Goal: Task Accomplishment & Management: Manage account settings

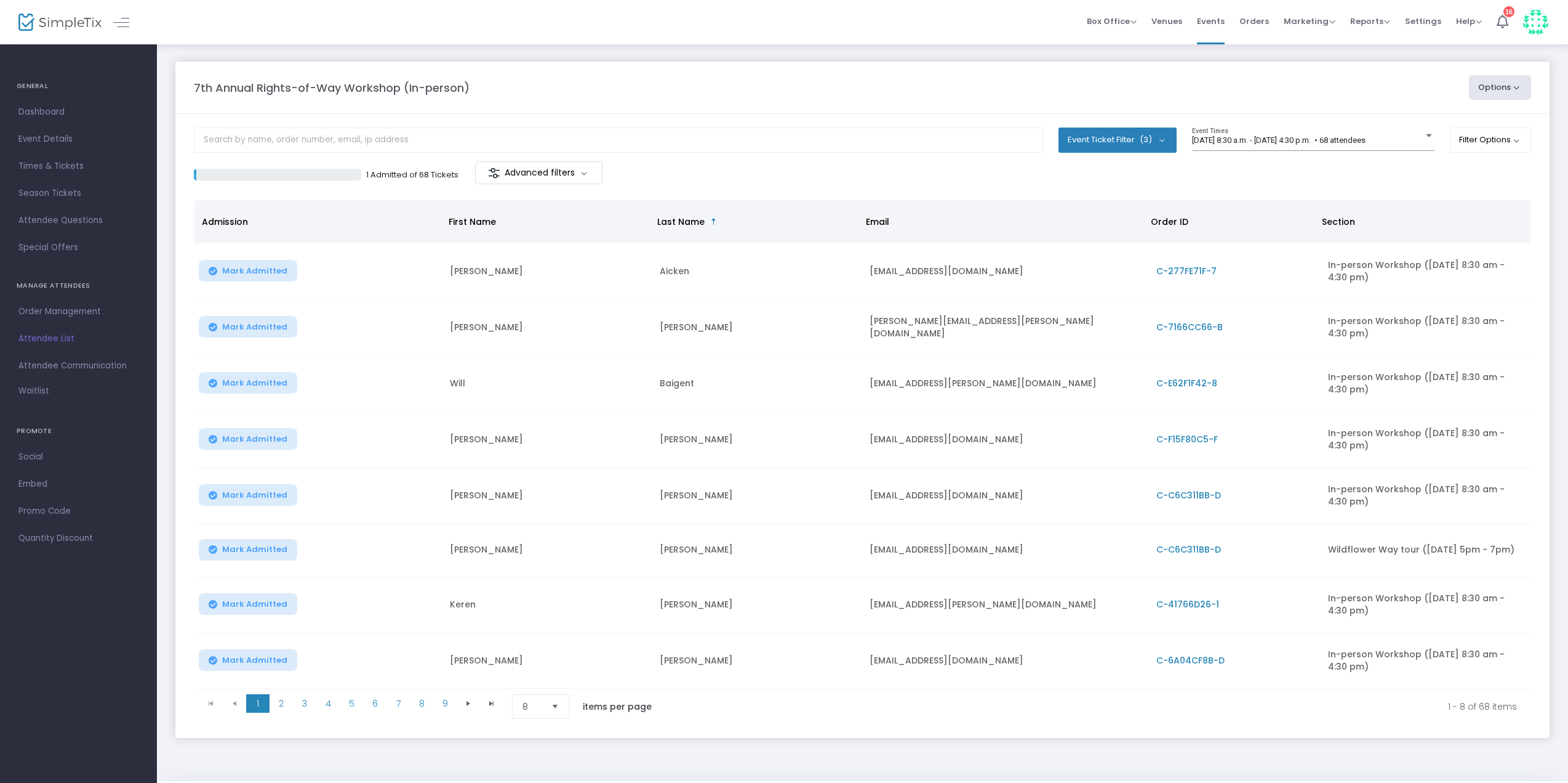
click at [1151, 145] on button "Event Ticket Filter (3)" at bounding box center [1117, 139] width 118 height 25
click at [1180, 219] on span "Wildflower Way tour ([DATE] 5pm - 7pm)" at bounding box center [1178, 222] width 158 height 15
click at [1089, 229] on input "Wildflower Way tour ([DATE] 5pm - 7pm)" at bounding box center [1088, 229] width 1 height 1
checkbox input "false"
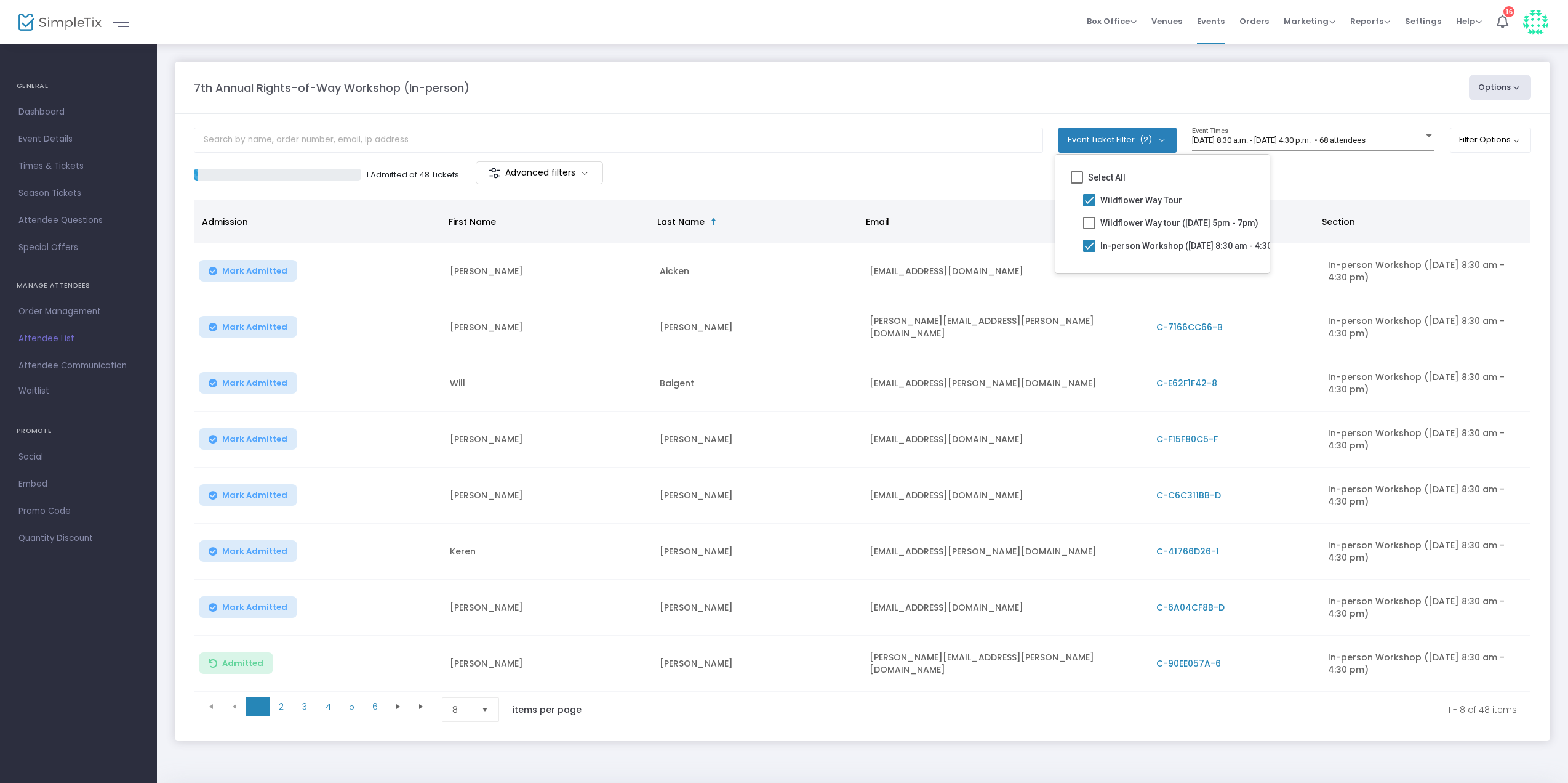
click at [1379, 94] on div "7th Annual Rights-of-Way Workshop (In-person)" at bounding box center [824, 87] width 1274 height 17
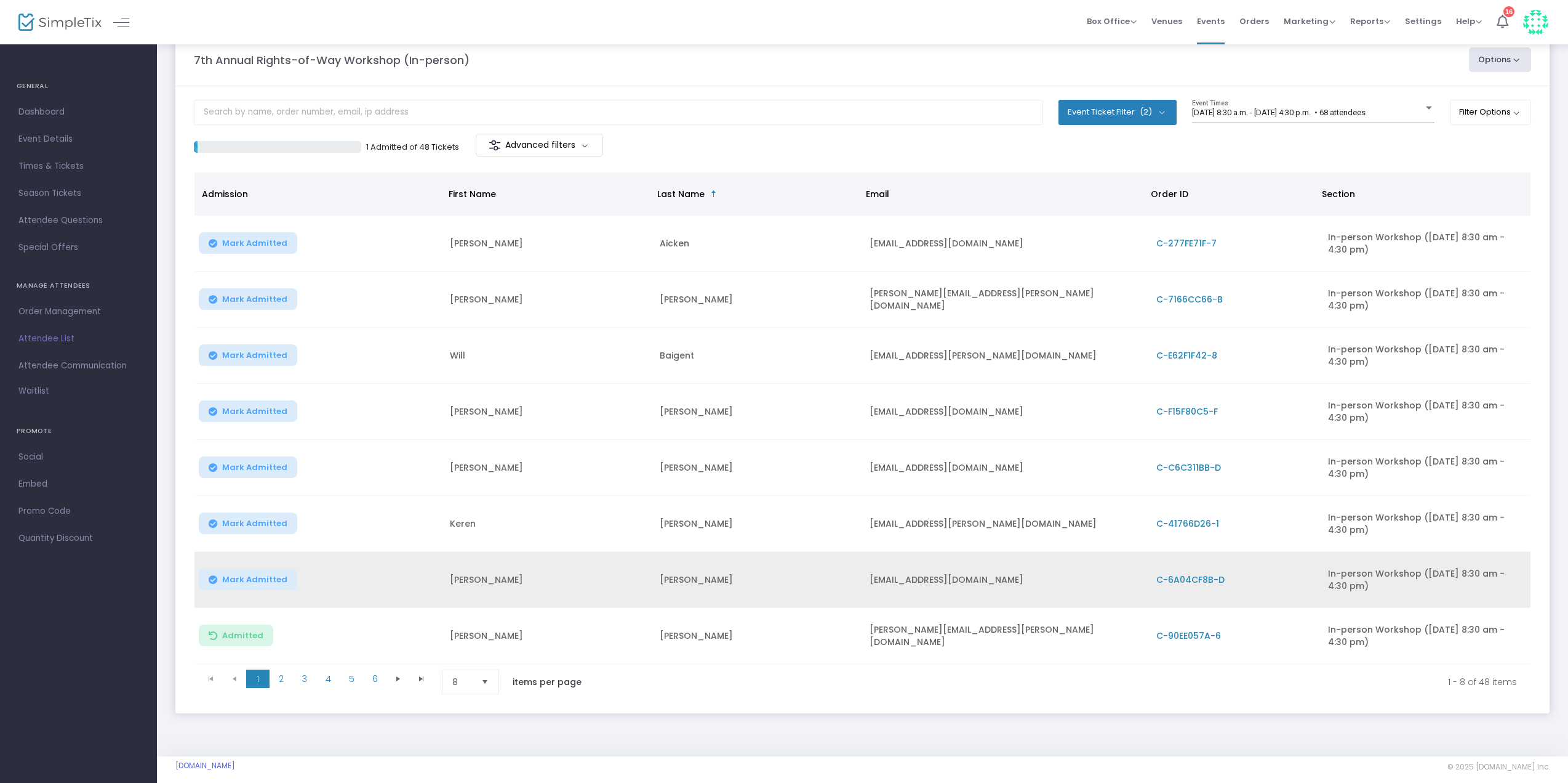
scroll to position [43, 0]
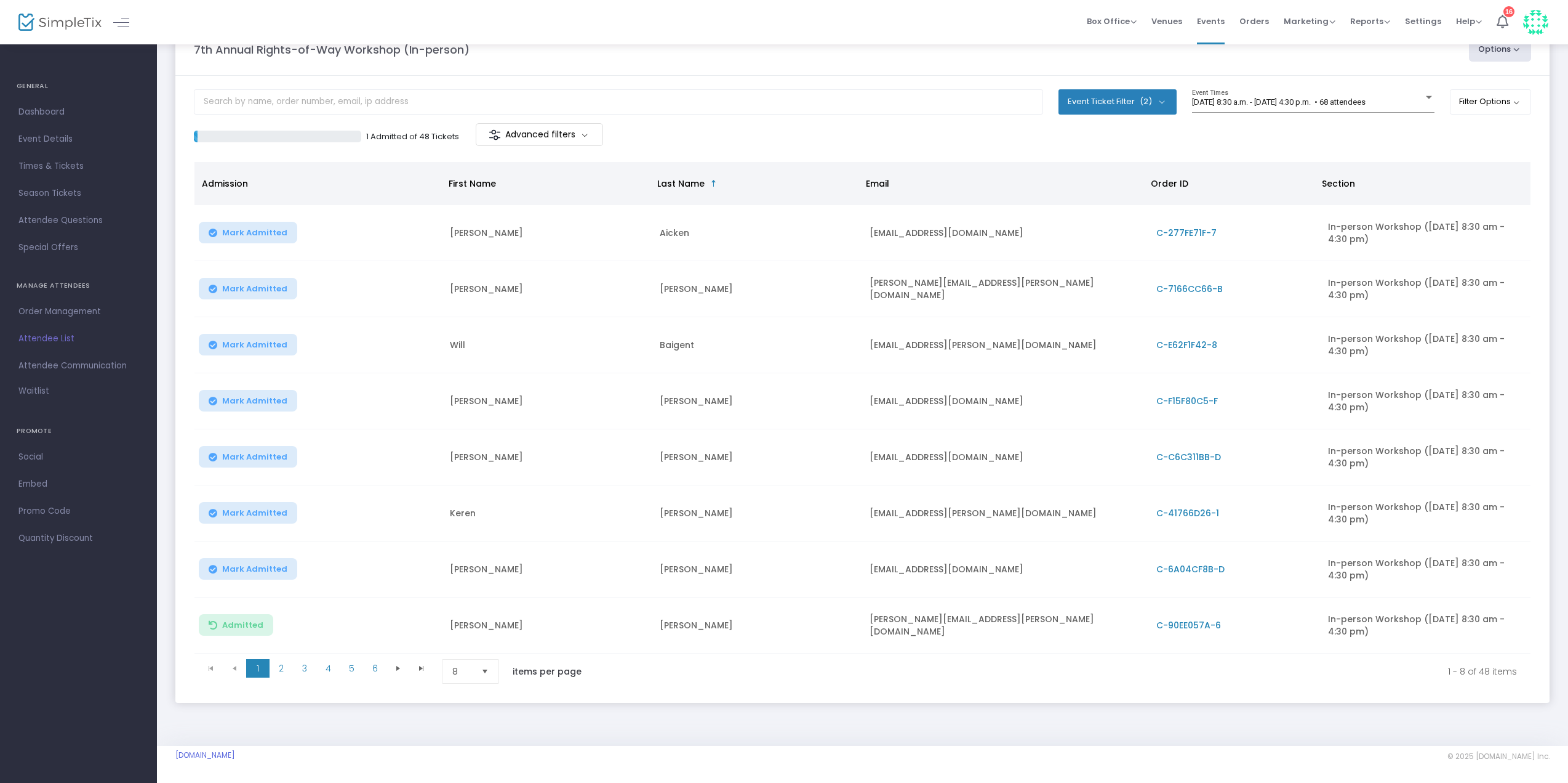
click at [1100, 98] on button "Event Ticket Filter (2)" at bounding box center [1117, 101] width 118 height 25
click at [1102, 206] on span "In-person Workshop ([DATE] 8:30 am - 4:30 pm)" at bounding box center [1195, 207] width 189 height 15
click at [1090, 213] on input "In-person Workshop ([DATE] 8:30 am - 4:30 pm)" at bounding box center [1089, 213] width 1 height 1
checkbox input "false"
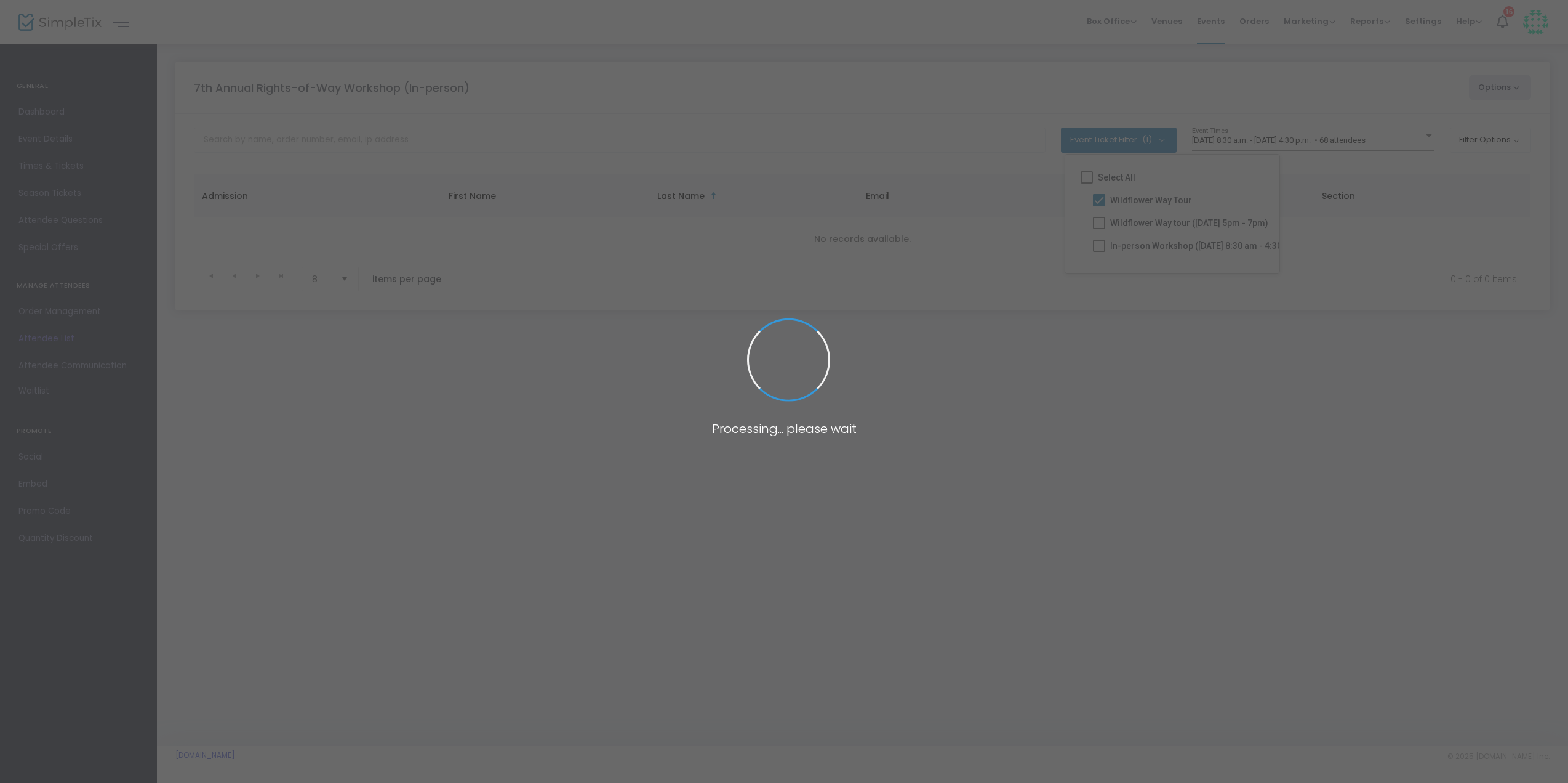
scroll to position [0, 0]
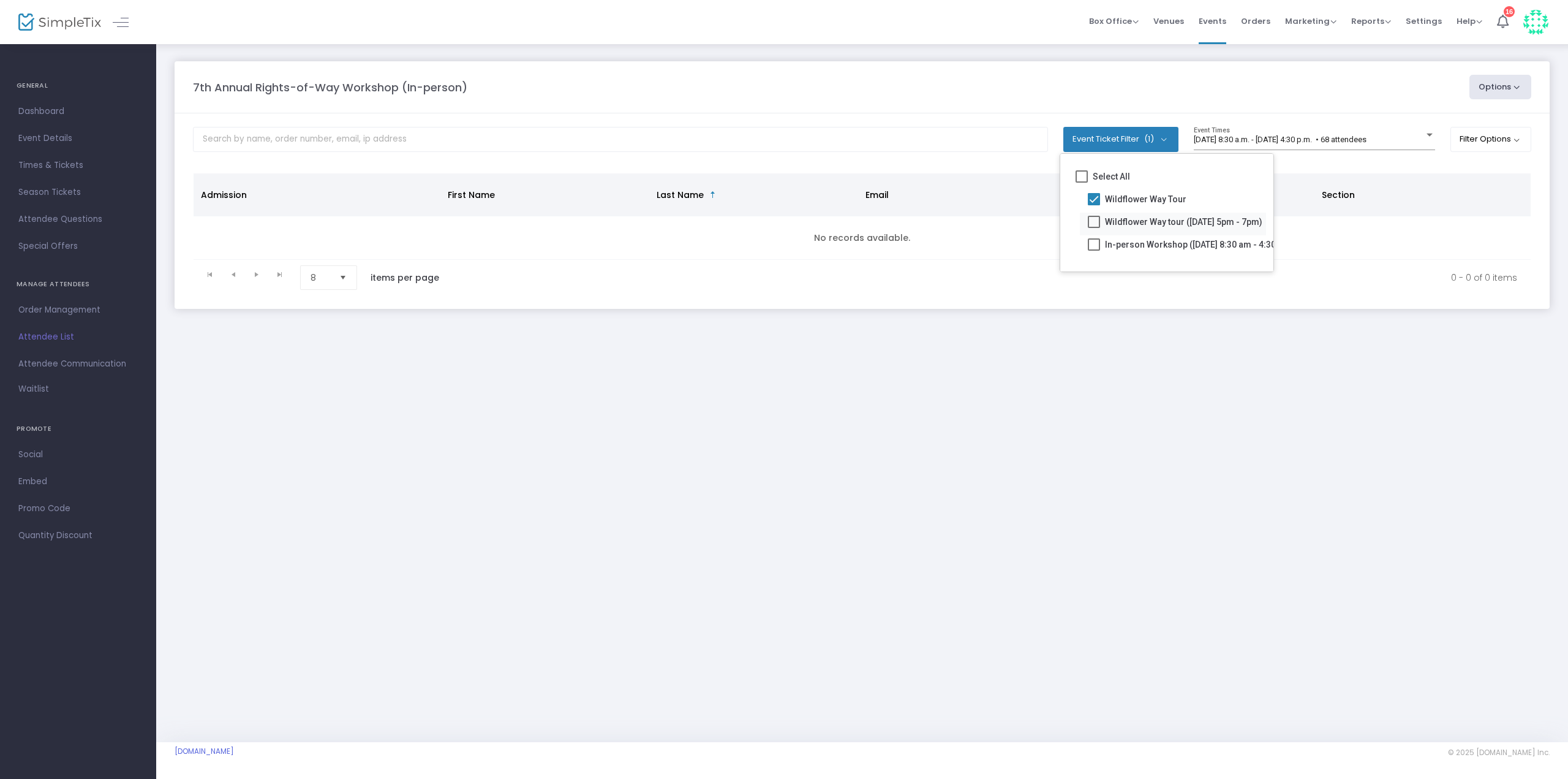
click at [1099, 217] on span at bounding box center [1094, 221] width 12 height 12
click at [1094, 228] on input "Wildflower Way tour ([DATE] 5pm - 7pm)" at bounding box center [1093, 228] width 1 height 1
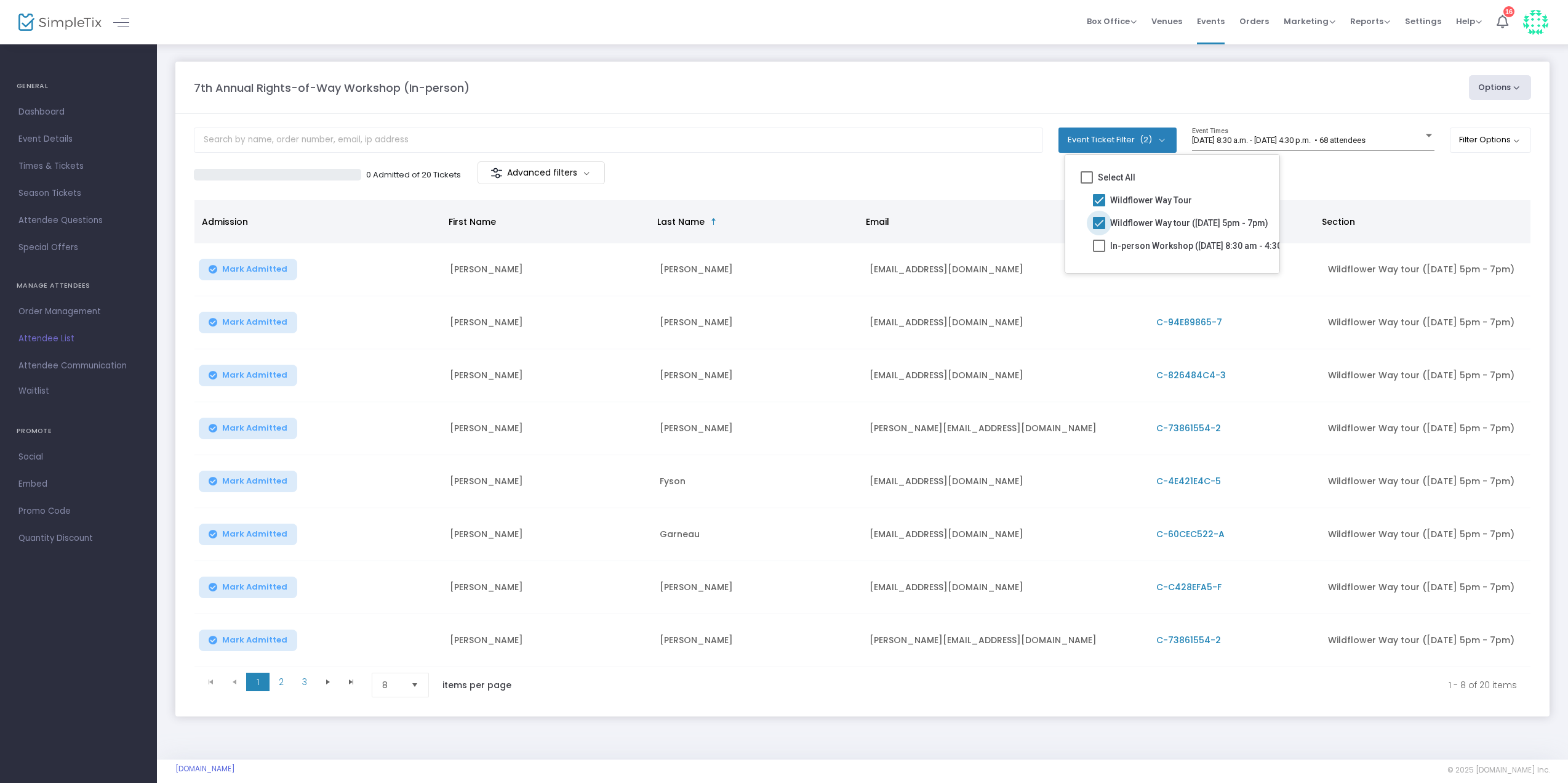
click at [1127, 228] on span "Wildflower Way tour ([DATE] 5pm - 7pm)" at bounding box center [1188, 222] width 158 height 15
click at [1099, 229] on input "Wildflower Way tour ([DATE] 5pm - 7pm)" at bounding box center [1098, 229] width 1 height 1
checkbox input "false"
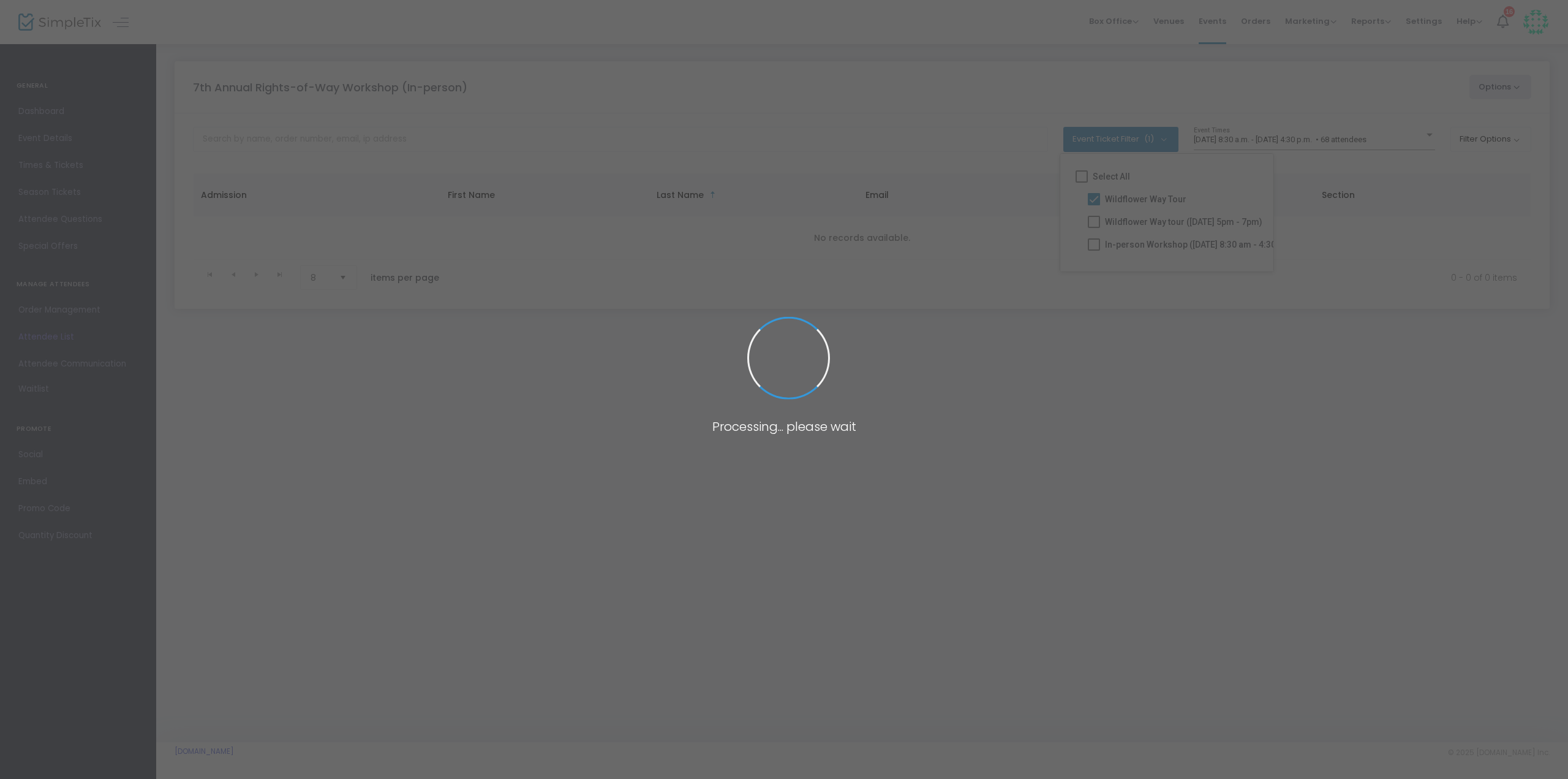
click at [1121, 246] on span at bounding box center [784, 389] width 1568 height 779
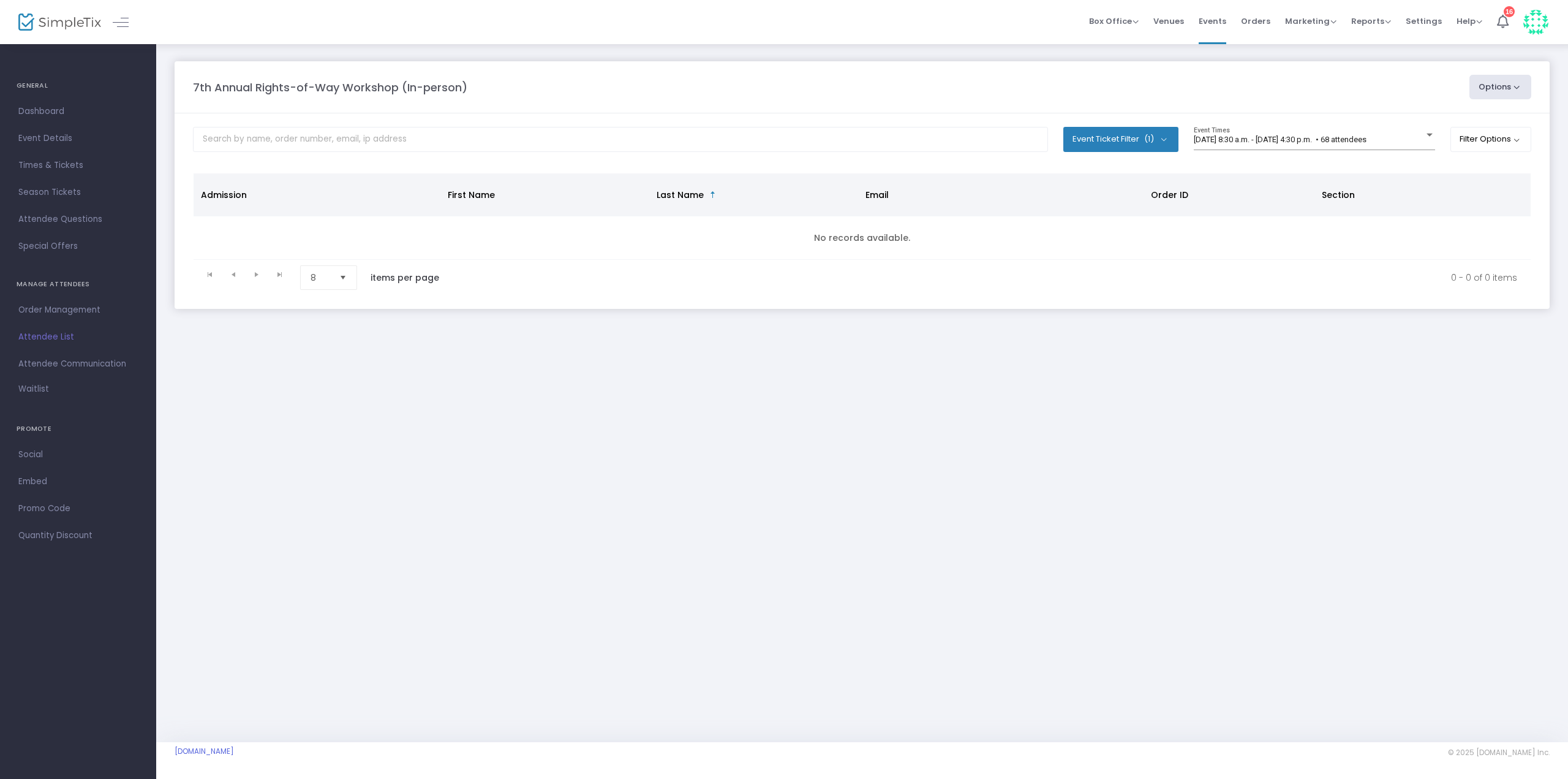
click at [1110, 132] on button "Event Ticket Filter (1)" at bounding box center [1121, 138] width 116 height 25
click at [1119, 243] on span "In-person Workshop ([DATE] 8:30 am - 4:30 pm)" at bounding box center [1199, 244] width 189 height 15
click at [1094, 251] on input "In-person Workshop ([DATE] 8:30 am - 4:30 pm)" at bounding box center [1093, 251] width 1 height 1
checkbox input "true"
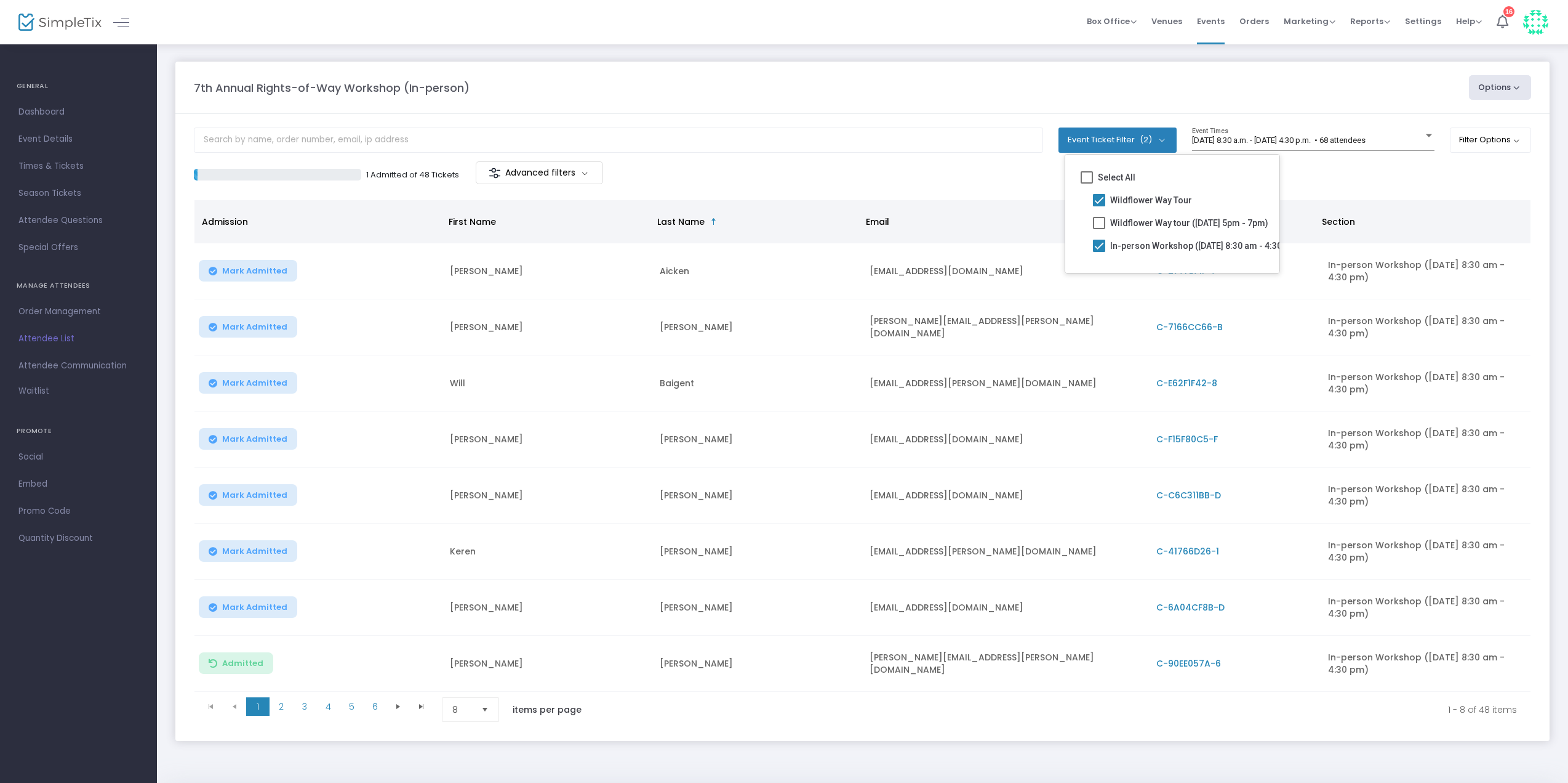
click at [688, 175] on div "1 Admitted of 48 Tickets Advanced filters" at bounding box center [528, 175] width 668 height 26
click at [1509, 139] on button "Filter Options" at bounding box center [1491, 139] width 82 height 25
click at [1508, 88] on button "Options" at bounding box center [1500, 87] width 62 height 25
click at [1280, 75] on div "7th Annual Rights-of-Way Workshop (In-person) Options Export List Print Name Ta…" at bounding box center [862, 87] width 1350 height 25
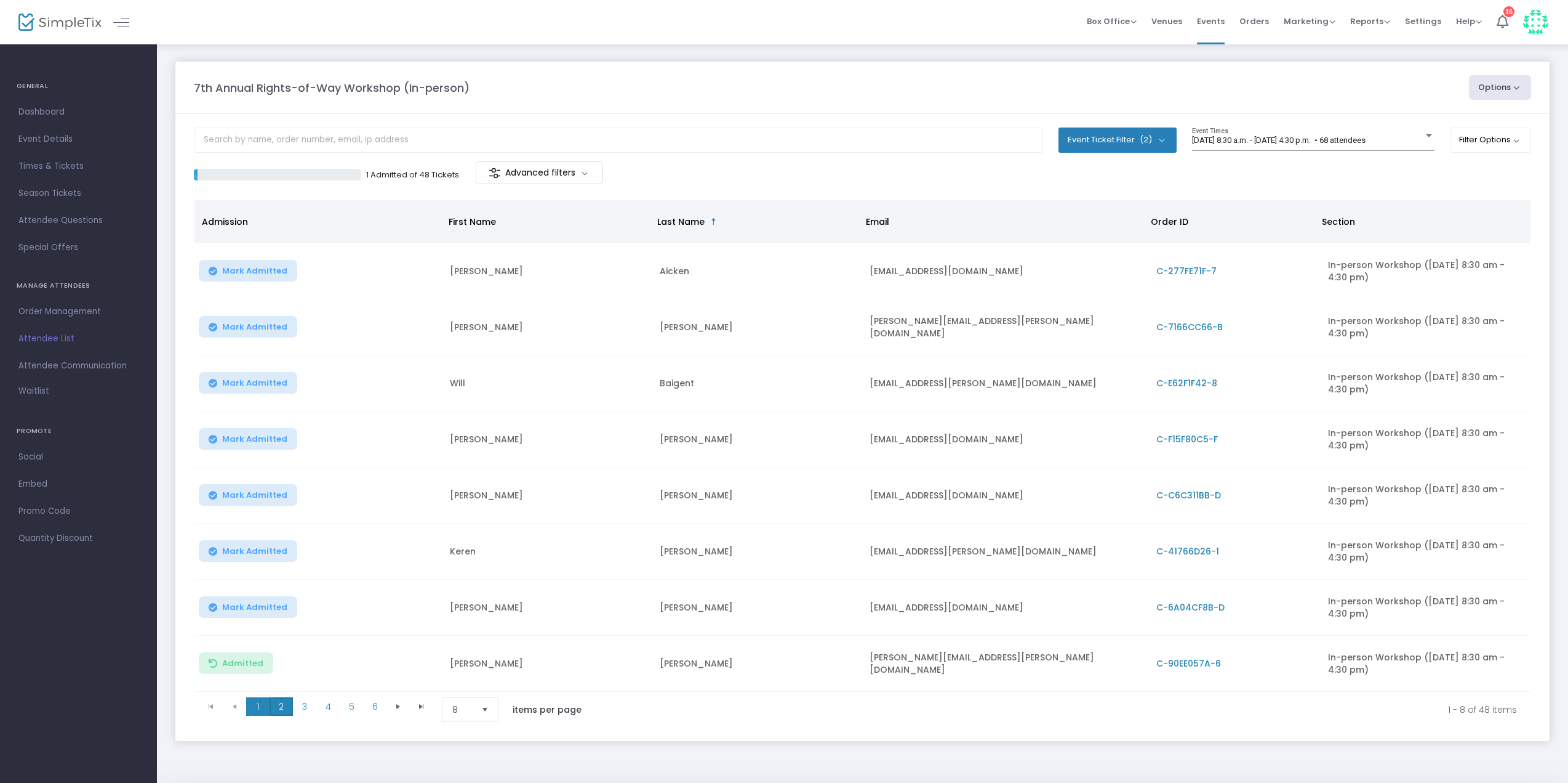
click at [289, 709] on span "2" at bounding box center [282, 706] width 24 height 19
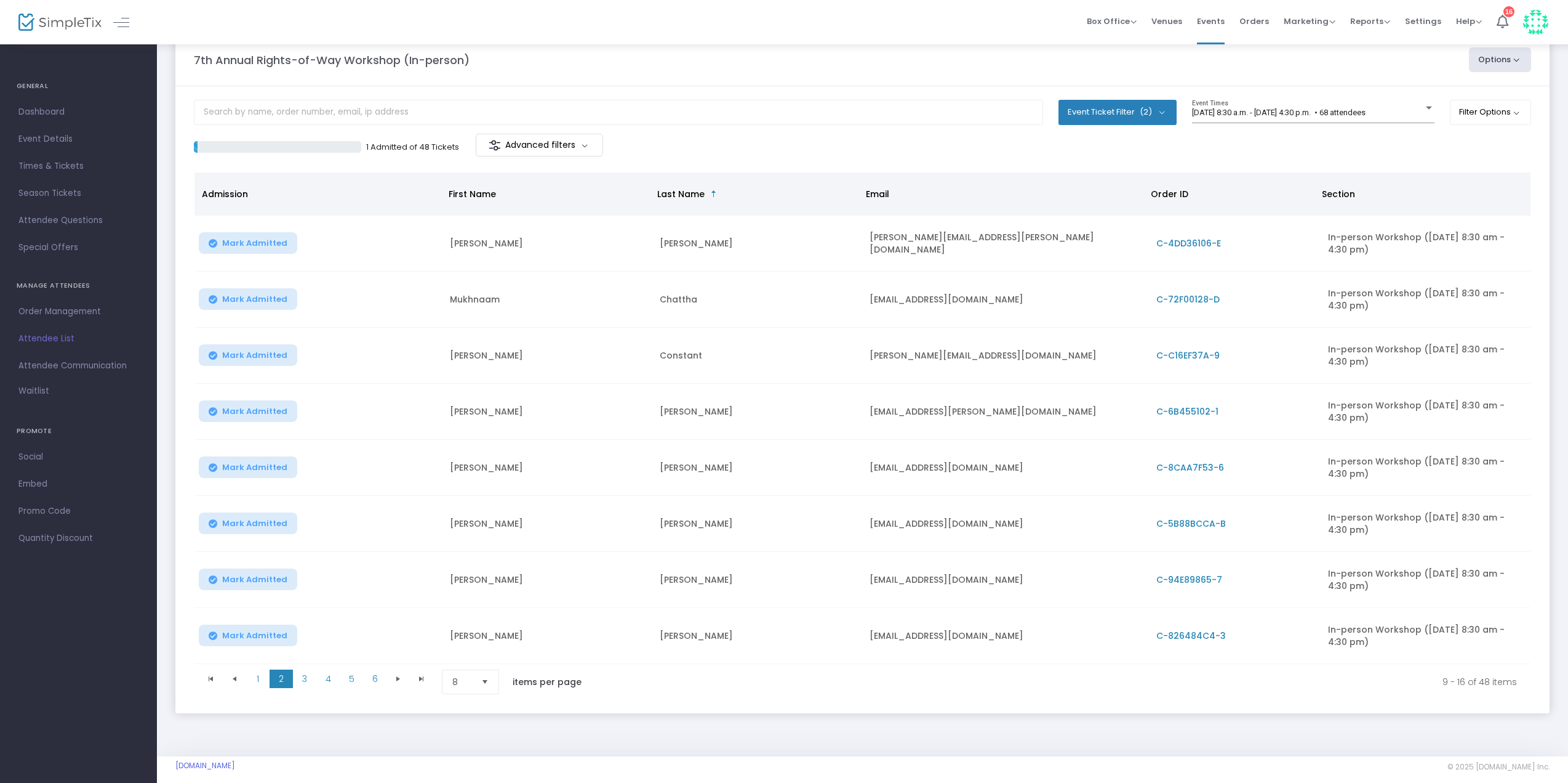
scroll to position [43, 0]
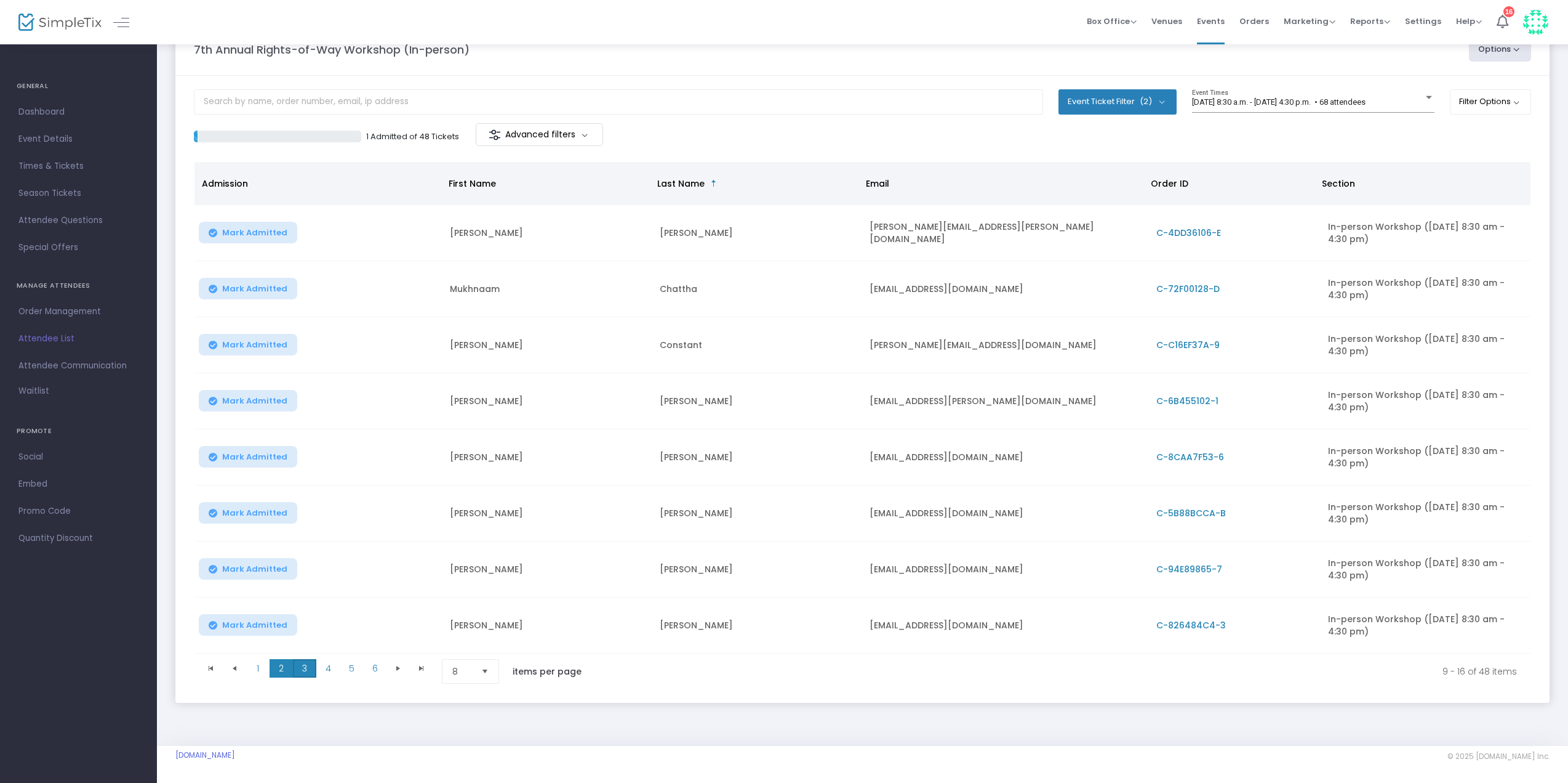
click at [308, 663] on span "3" at bounding box center [304, 668] width 24 height 19
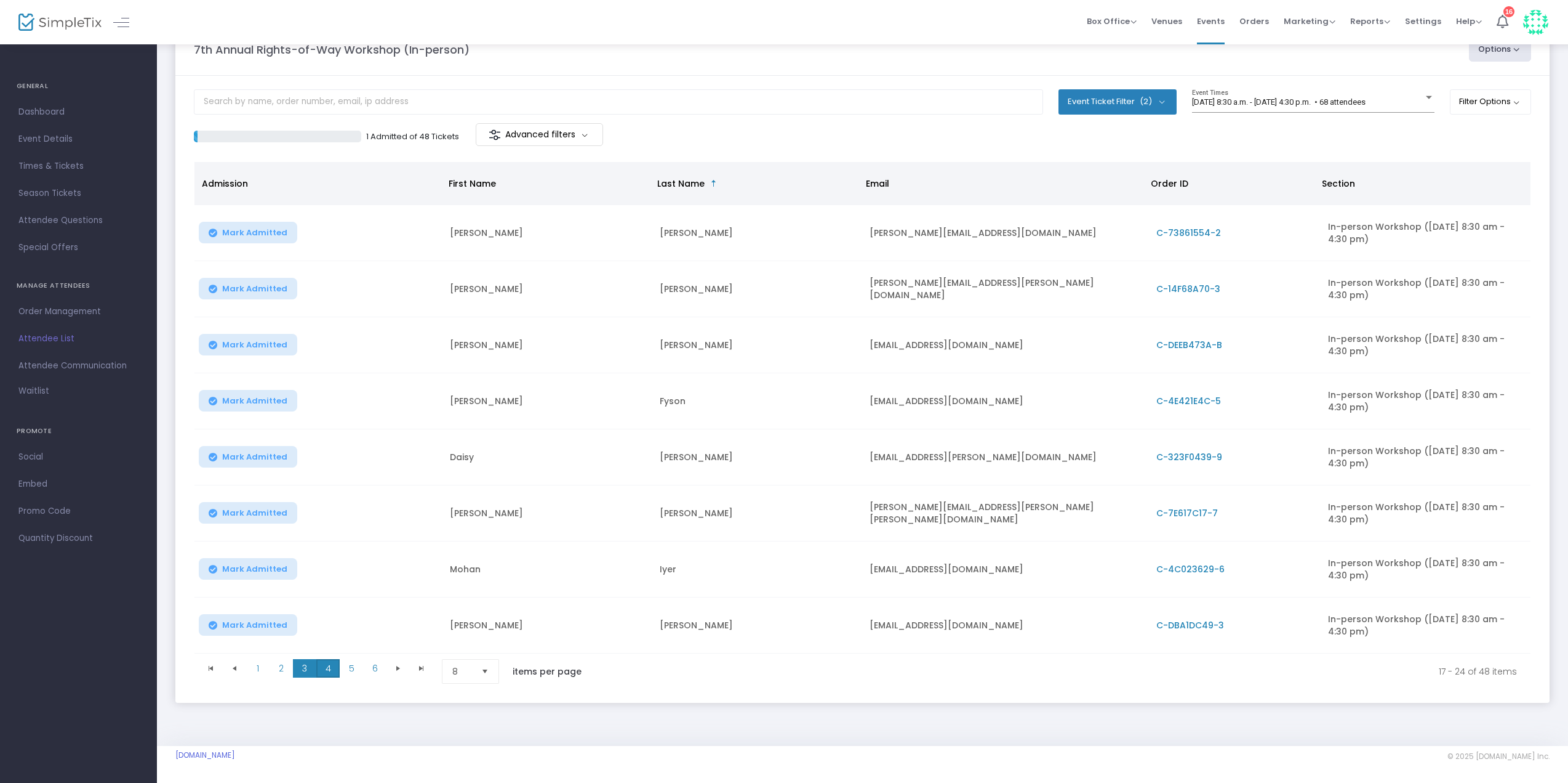
click at [328, 659] on span "4" at bounding box center [328, 668] width 24 height 19
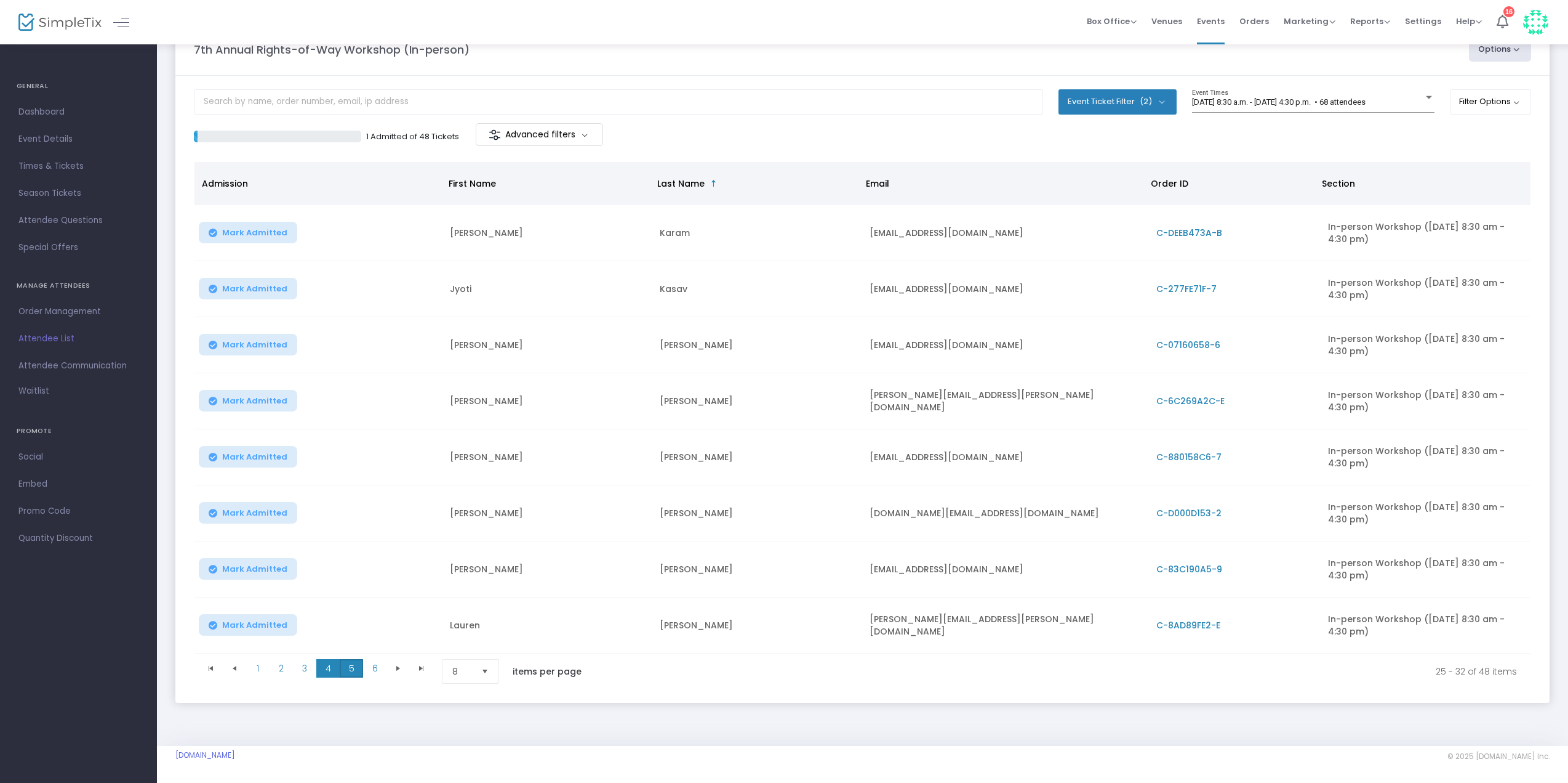
click at [349, 661] on span "5" at bounding box center [351, 668] width 24 height 19
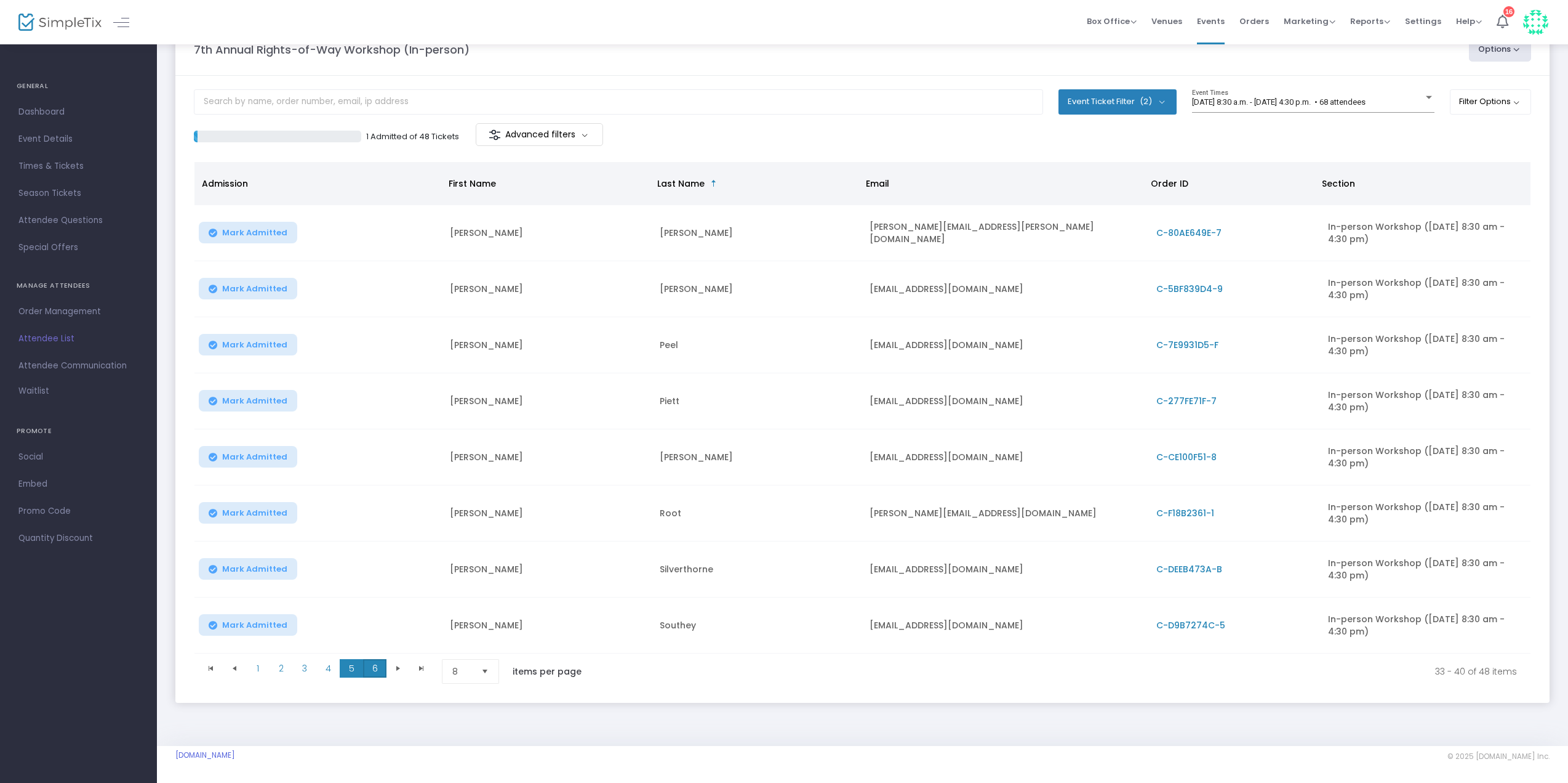
click at [374, 663] on span "6" at bounding box center [375, 668] width 24 height 19
